Goal: Task Accomplishment & Management: Manage account settings

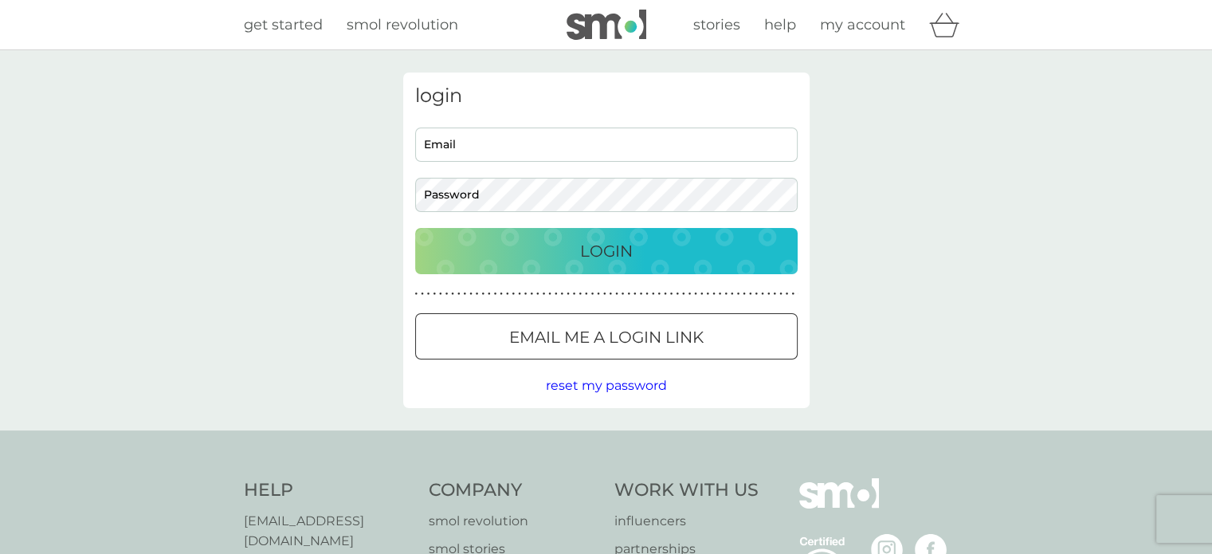
type input "[EMAIL_ADDRESS][DOMAIN_NAME]"
click at [555, 265] on button "Login" at bounding box center [606, 251] width 382 height 46
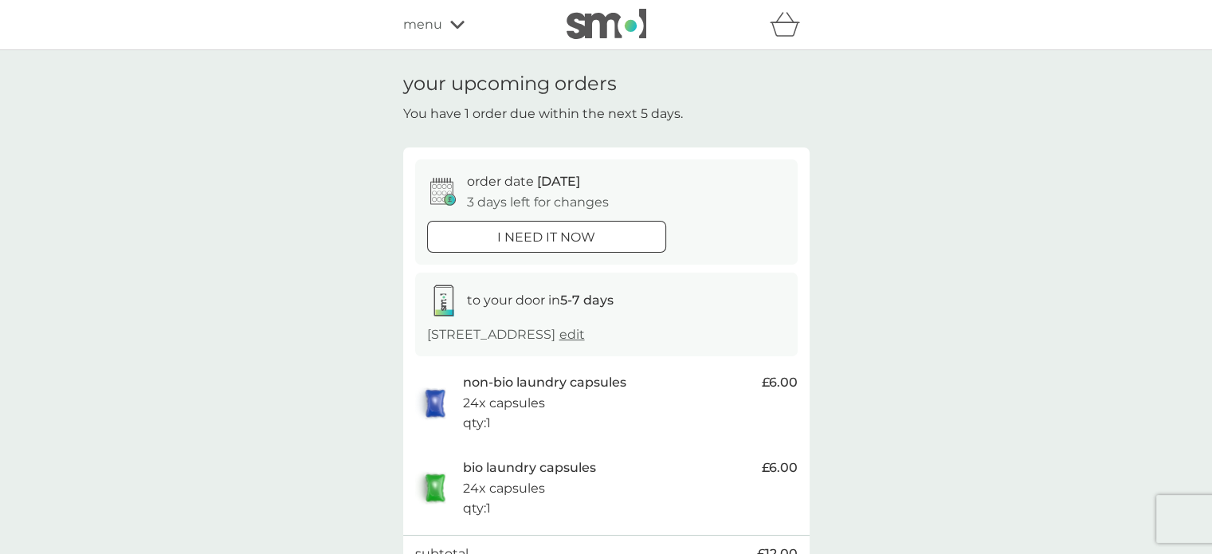
click at [914, 343] on div "your upcoming orders You have 1 order due within the next 5 days. order date 13…" at bounding box center [606, 376] width 1212 height 653
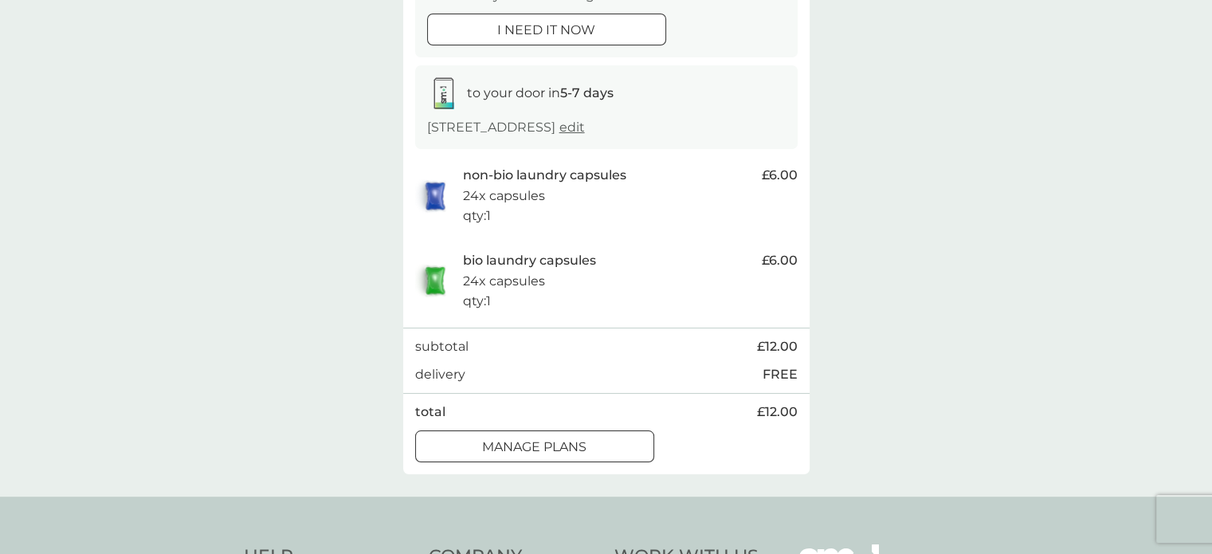
scroll to position [207, 0]
click at [568, 457] on p "manage plans" at bounding box center [534, 447] width 104 height 21
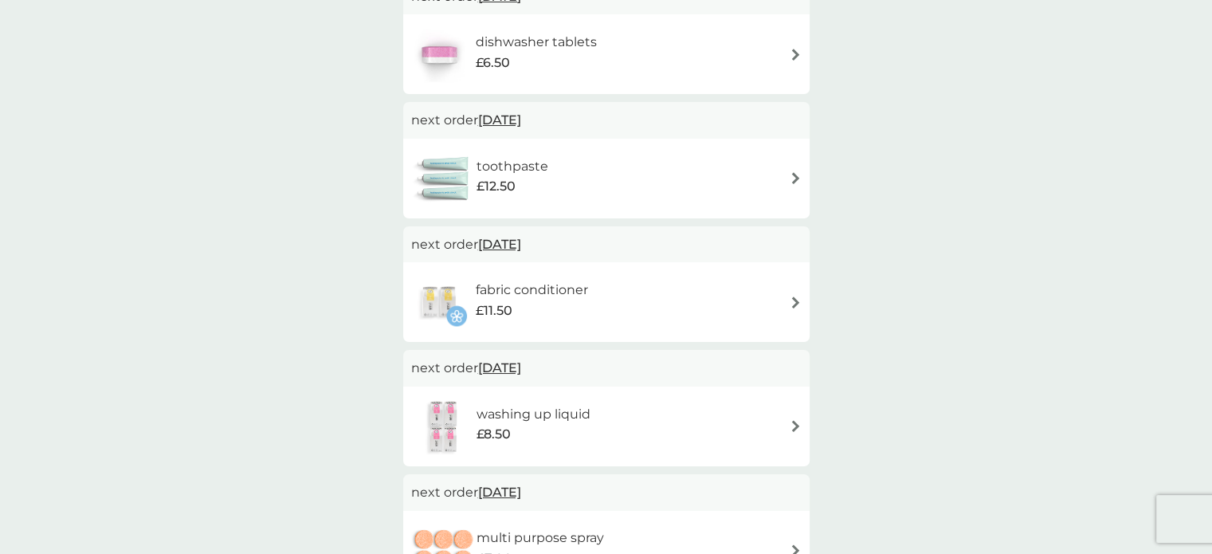
scroll to position [588, 0]
click at [797, 303] on img at bounding box center [796, 301] width 12 height 12
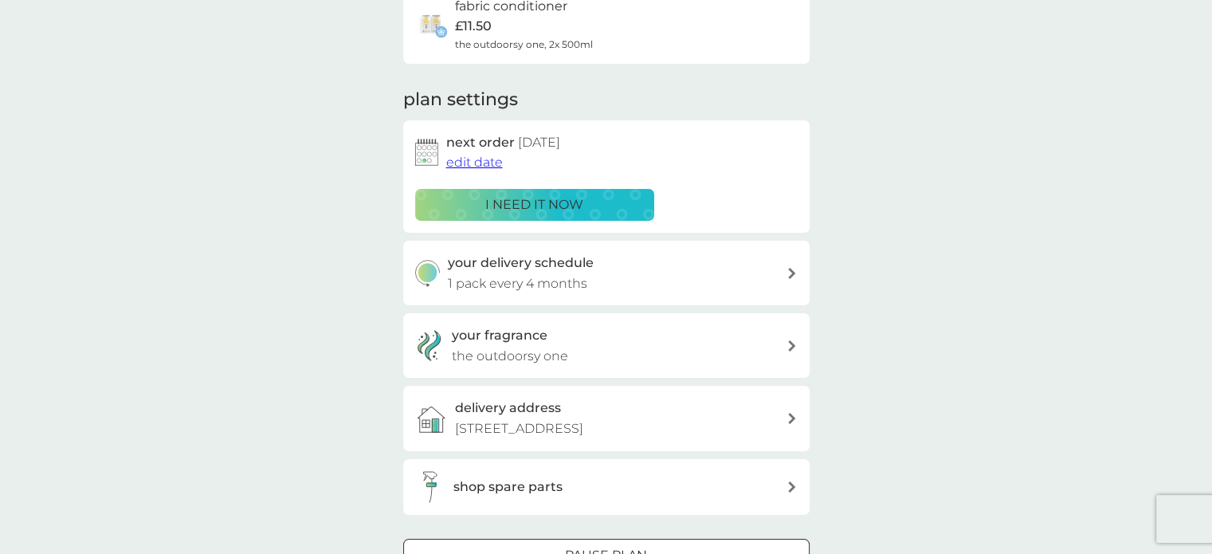
scroll to position [168, 0]
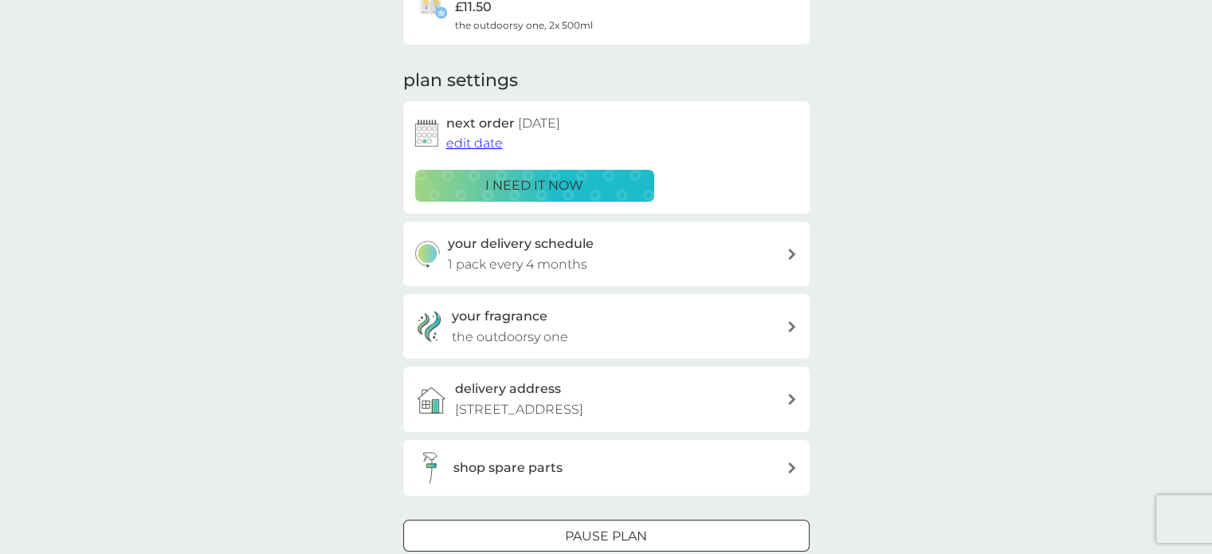
click at [491, 143] on span "edit date" at bounding box center [474, 142] width 57 height 15
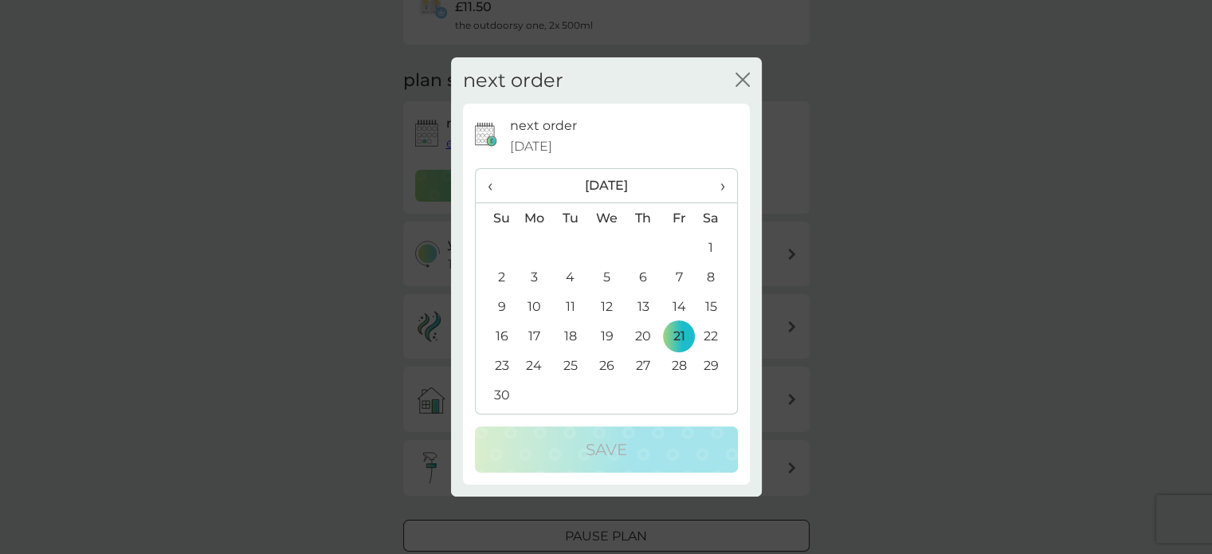
click at [494, 191] on span "‹" at bounding box center [496, 185] width 17 height 33
click at [532, 304] on td "13" at bounding box center [534, 306] width 37 height 29
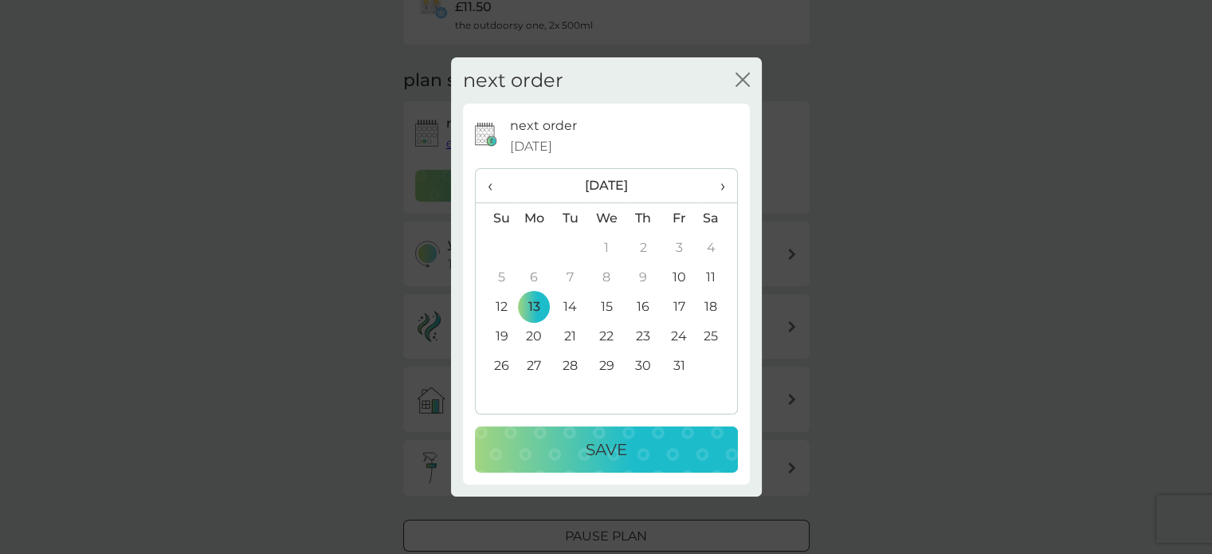
click at [579, 446] on div "Save" at bounding box center [606, 449] width 231 height 25
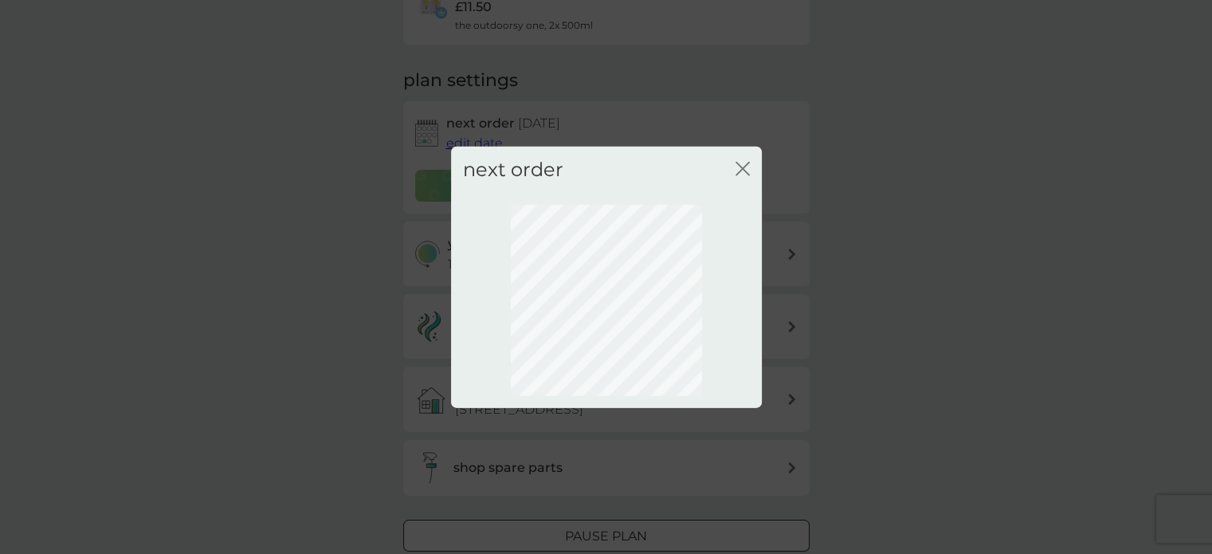
scroll to position [114, 0]
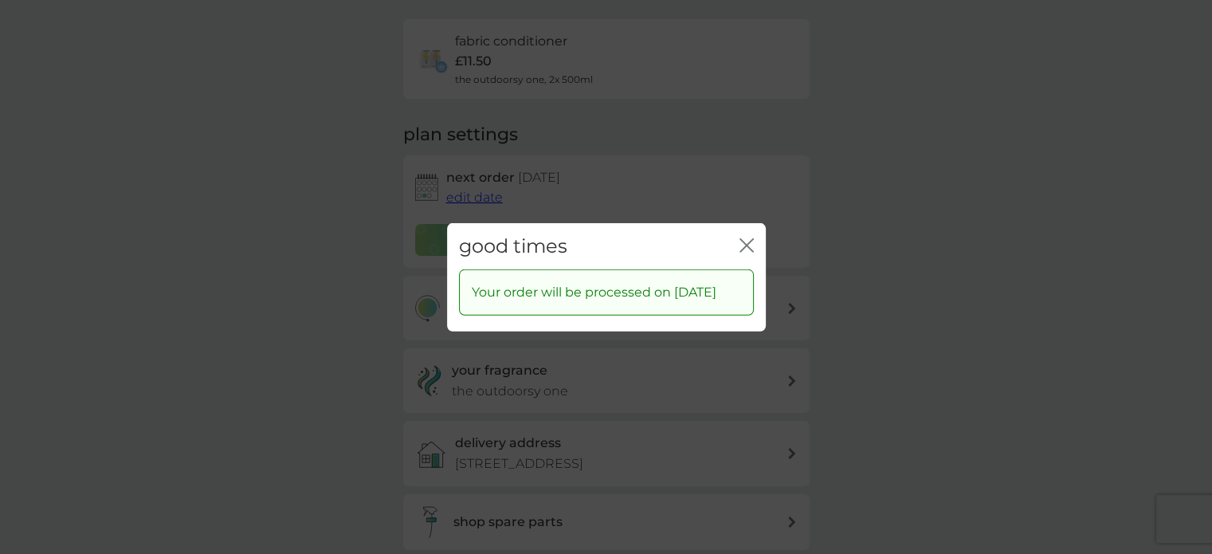
click at [741, 240] on icon "close" at bounding box center [743, 244] width 6 height 13
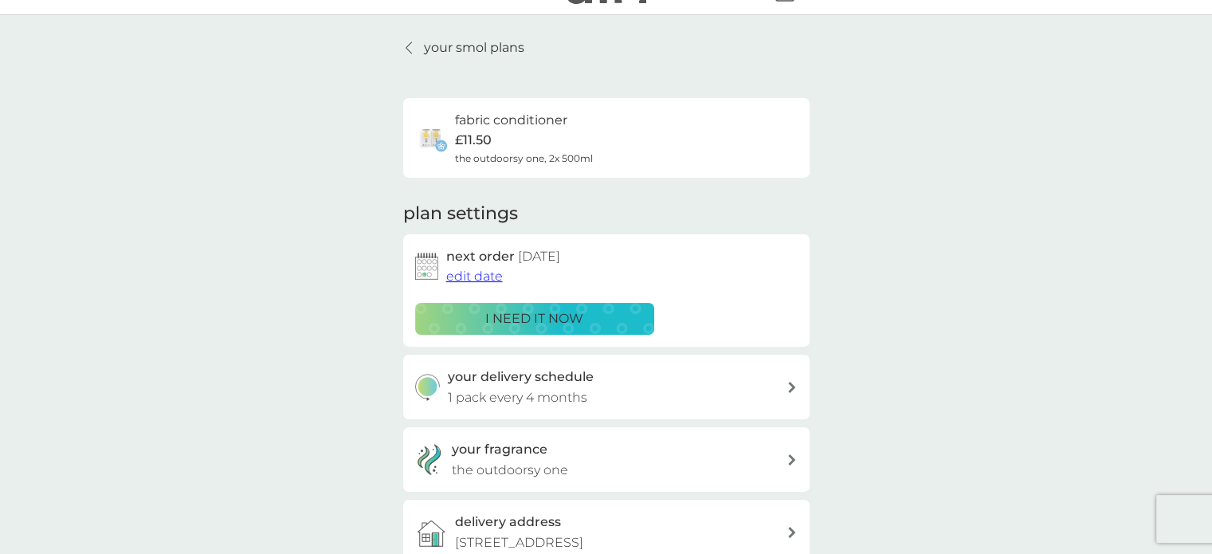
scroll to position [37, 0]
click at [449, 50] on p "your smol plans" at bounding box center [474, 46] width 100 height 21
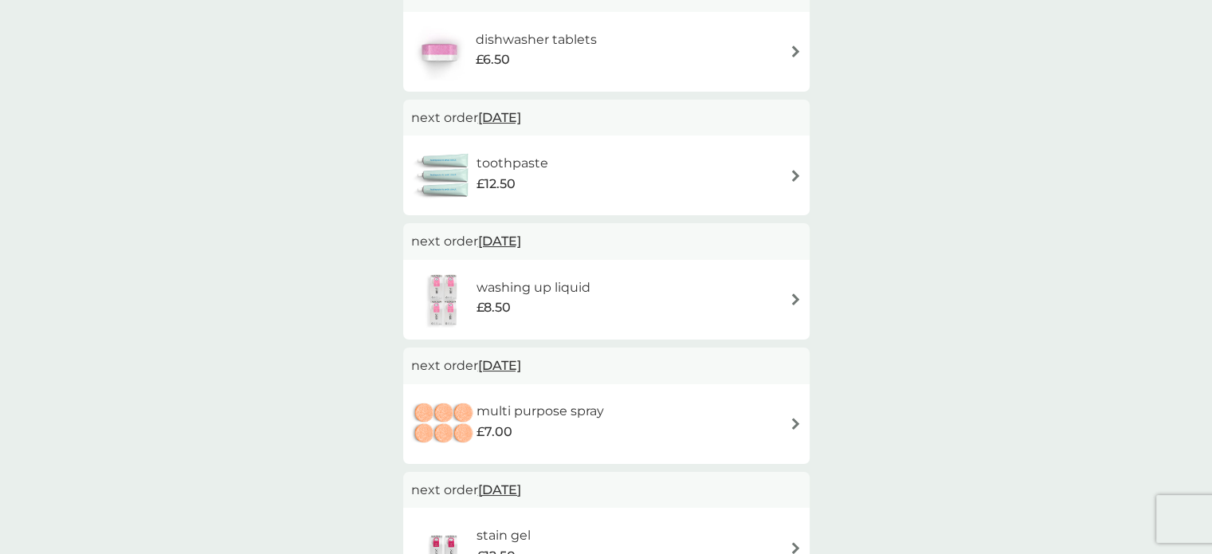
scroll to position [712, 0]
click at [794, 300] on img at bounding box center [796, 300] width 12 height 12
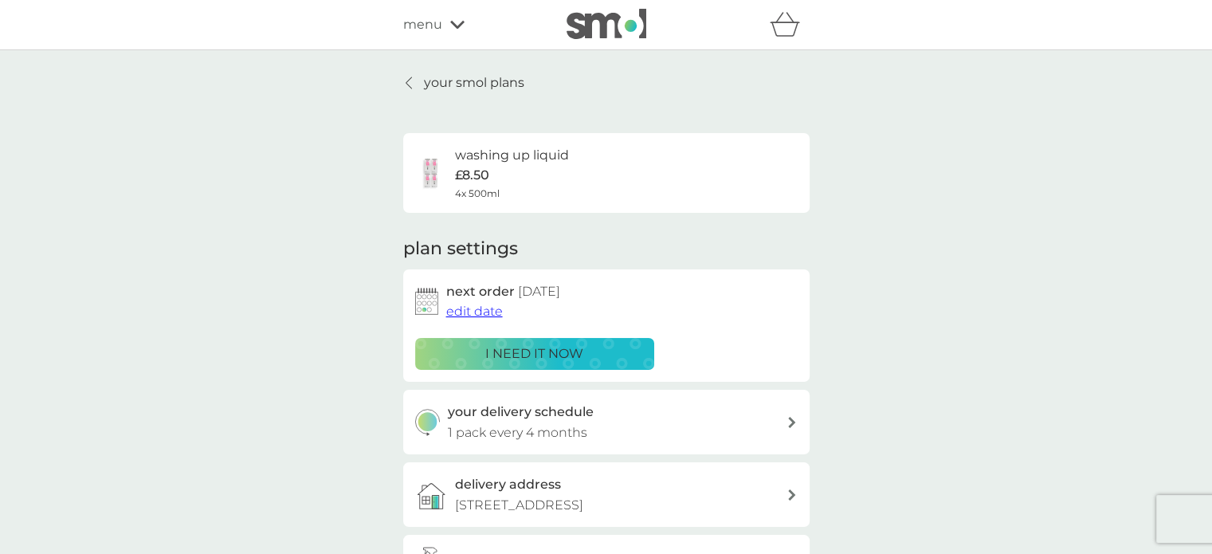
click at [491, 315] on span "edit date" at bounding box center [474, 311] width 57 height 15
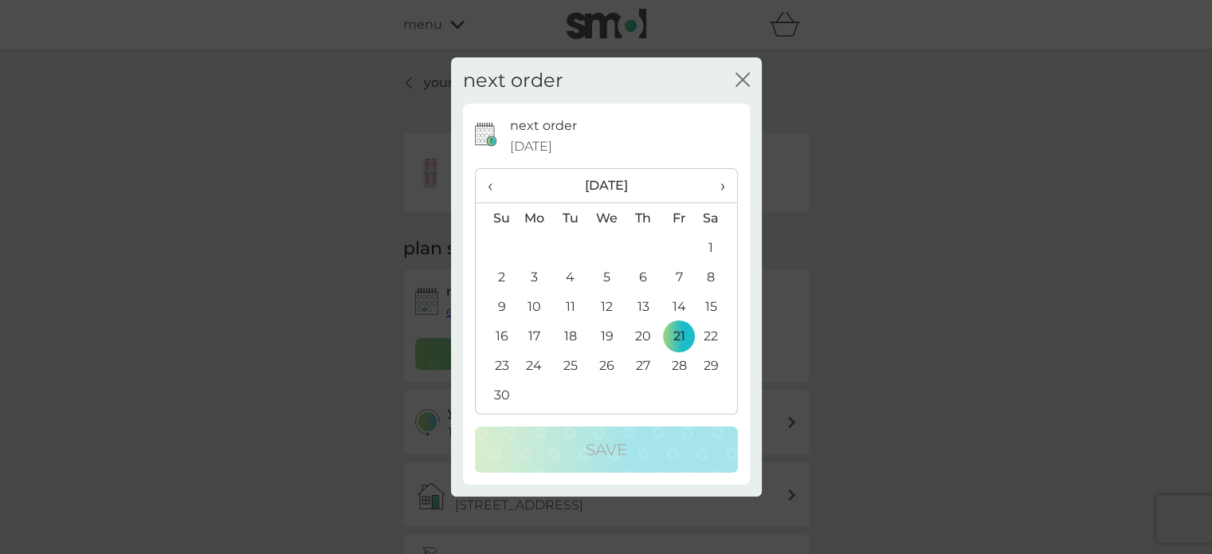
click at [488, 186] on span "‹" at bounding box center [496, 185] width 17 height 33
click at [534, 306] on td "13" at bounding box center [534, 306] width 37 height 29
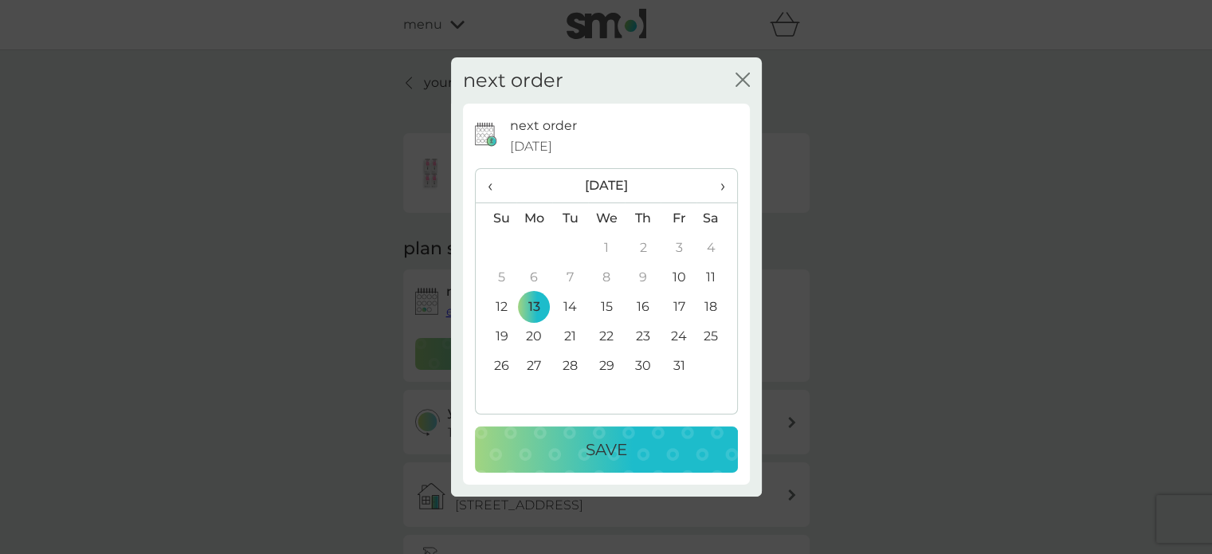
click at [568, 458] on div "Save" at bounding box center [606, 449] width 231 height 25
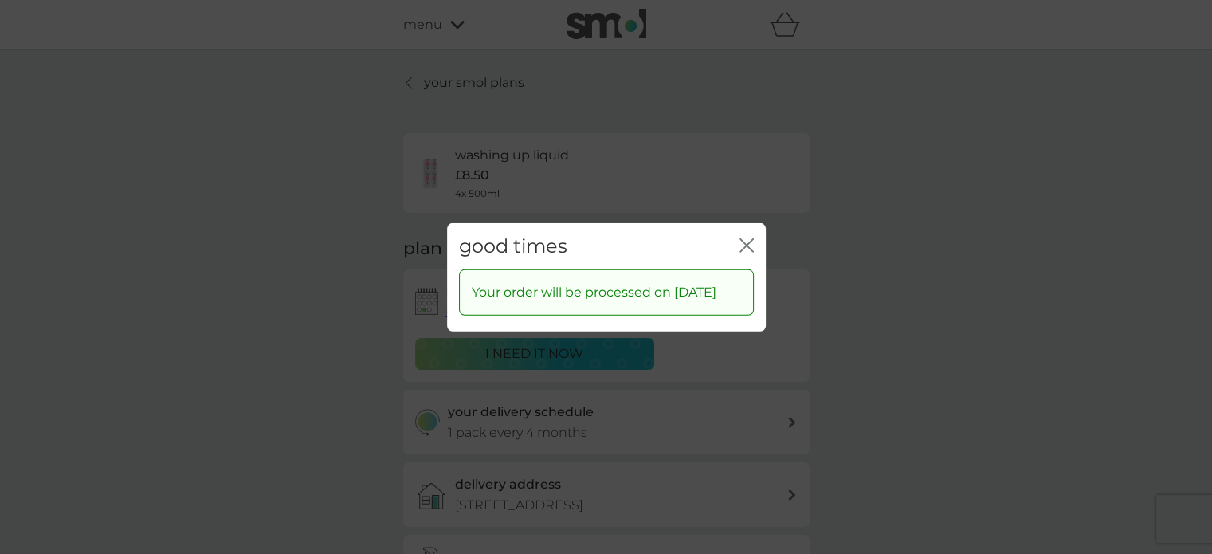
click at [751, 223] on div "good times close" at bounding box center [606, 245] width 319 height 47
click at [744, 238] on icon "close" at bounding box center [743, 244] width 6 height 13
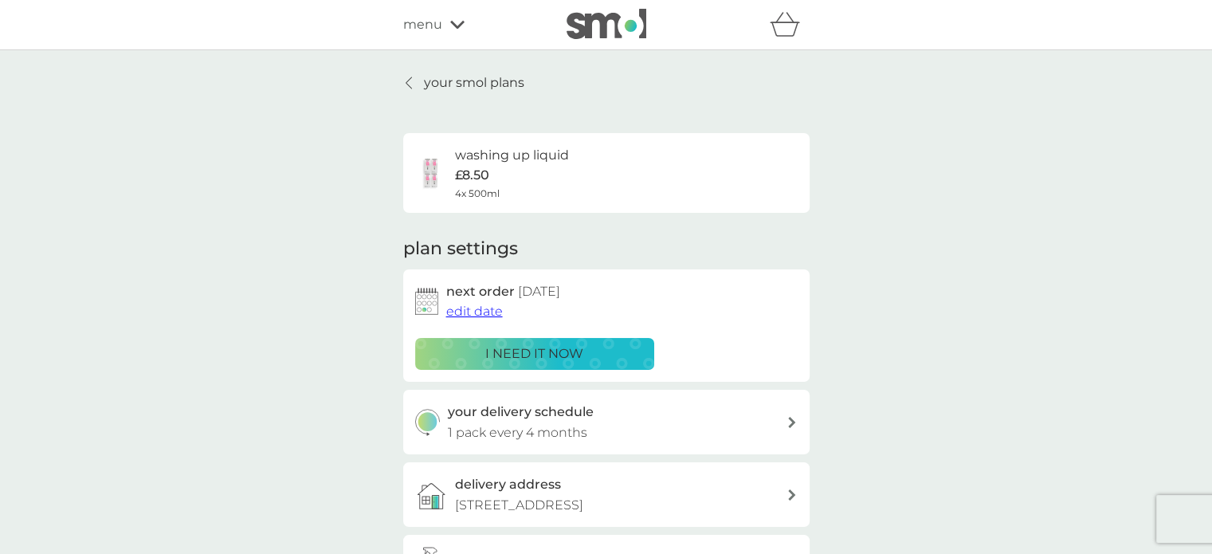
click at [497, 84] on p "your smol plans" at bounding box center [474, 83] width 100 height 21
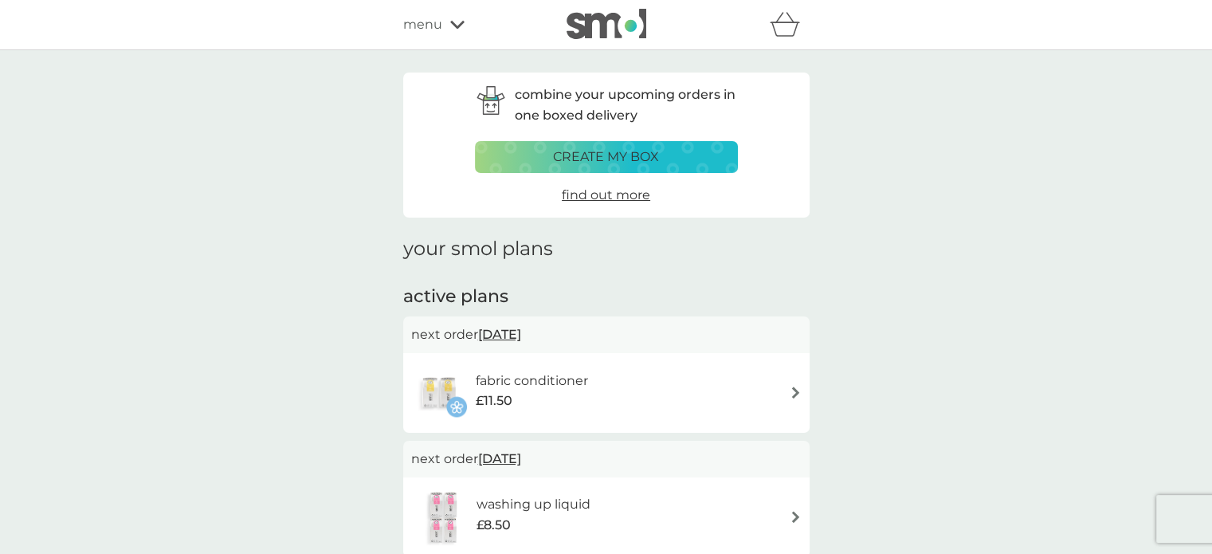
click at [458, 20] on icon at bounding box center [457, 25] width 14 height 10
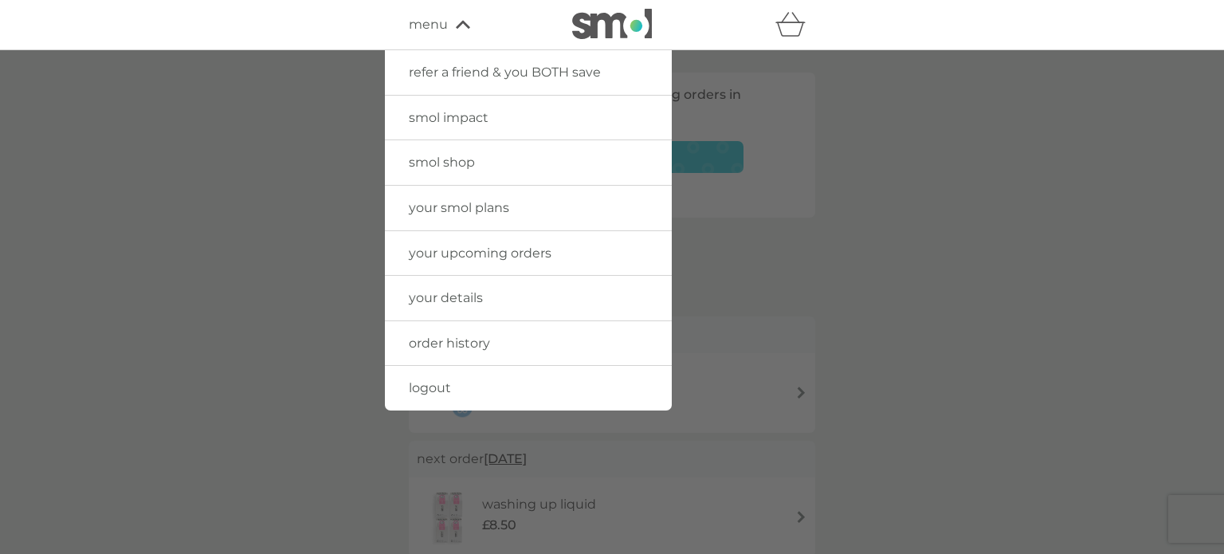
click at [506, 257] on span "your upcoming orders" at bounding box center [480, 252] width 143 height 15
